Goal: Transaction & Acquisition: Purchase product/service

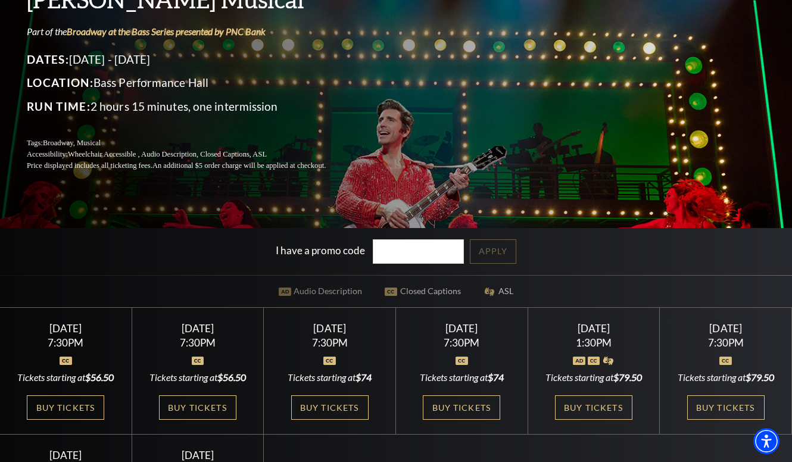
scroll to position [179, 0]
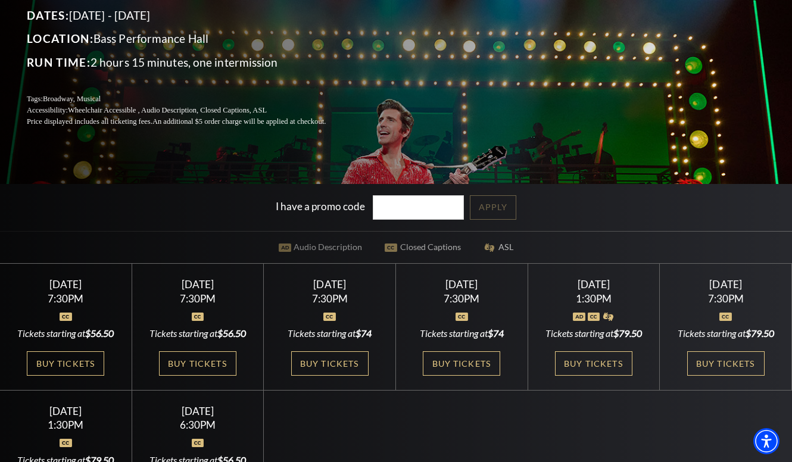
click at [82, 332] on div "Tickets starting at $56.50" at bounding box center [65, 333] width 103 height 13
click at [67, 366] on link "Buy Tickets" at bounding box center [65, 363] width 77 height 24
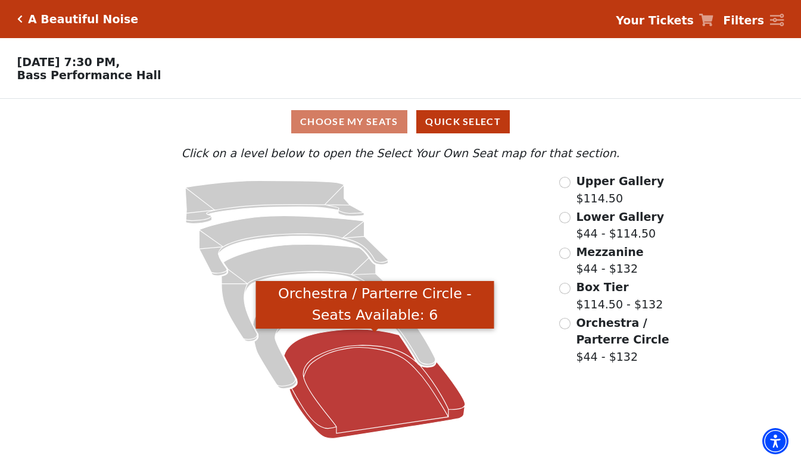
click at [380, 355] on icon "Orchestra / Parterre Circle - Seats Available: 6" at bounding box center [374, 383] width 181 height 109
